Goal: Navigation & Orientation: Find specific page/section

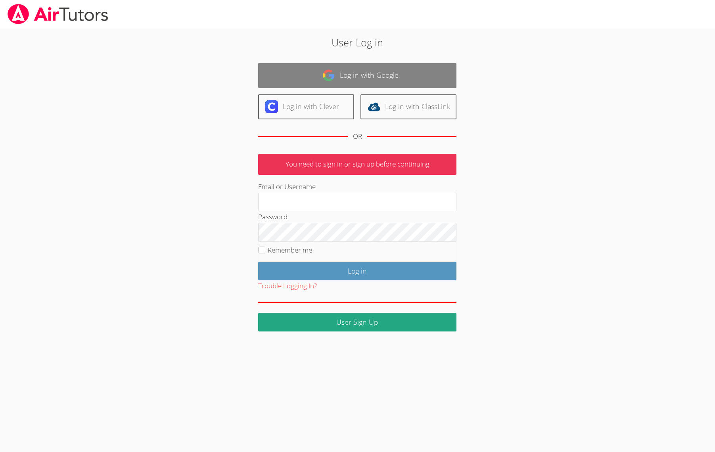
click at [405, 73] on link "Log in with Google" at bounding box center [357, 75] width 198 height 25
